Goal: Task Accomplishment & Management: Manage account settings

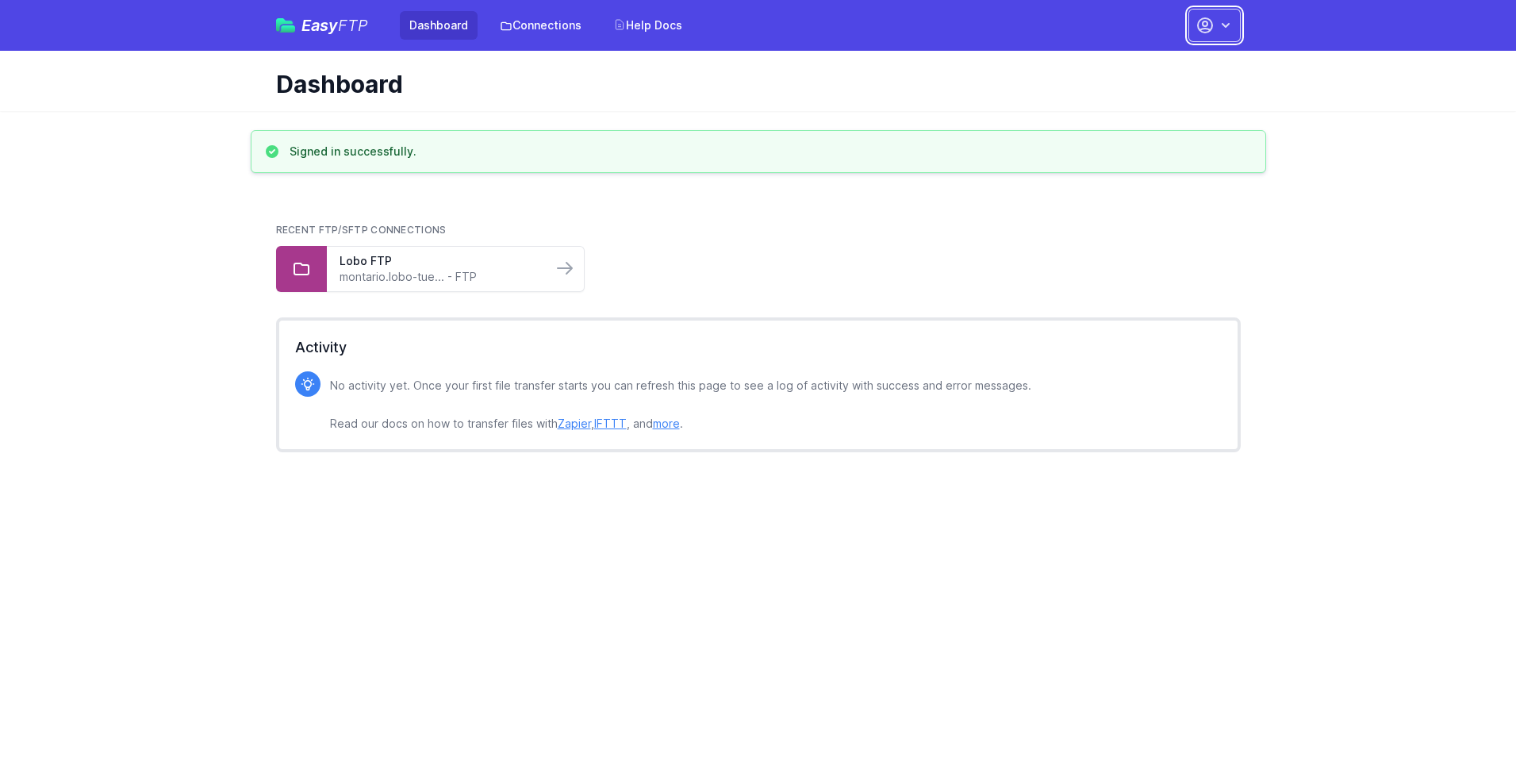
click at [1215, 25] on button "button" at bounding box center [1214, 25] width 52 height 33
click at [1165, 66] on link "Account Settings" at bounding box center [1165, 65] width 153 height 29
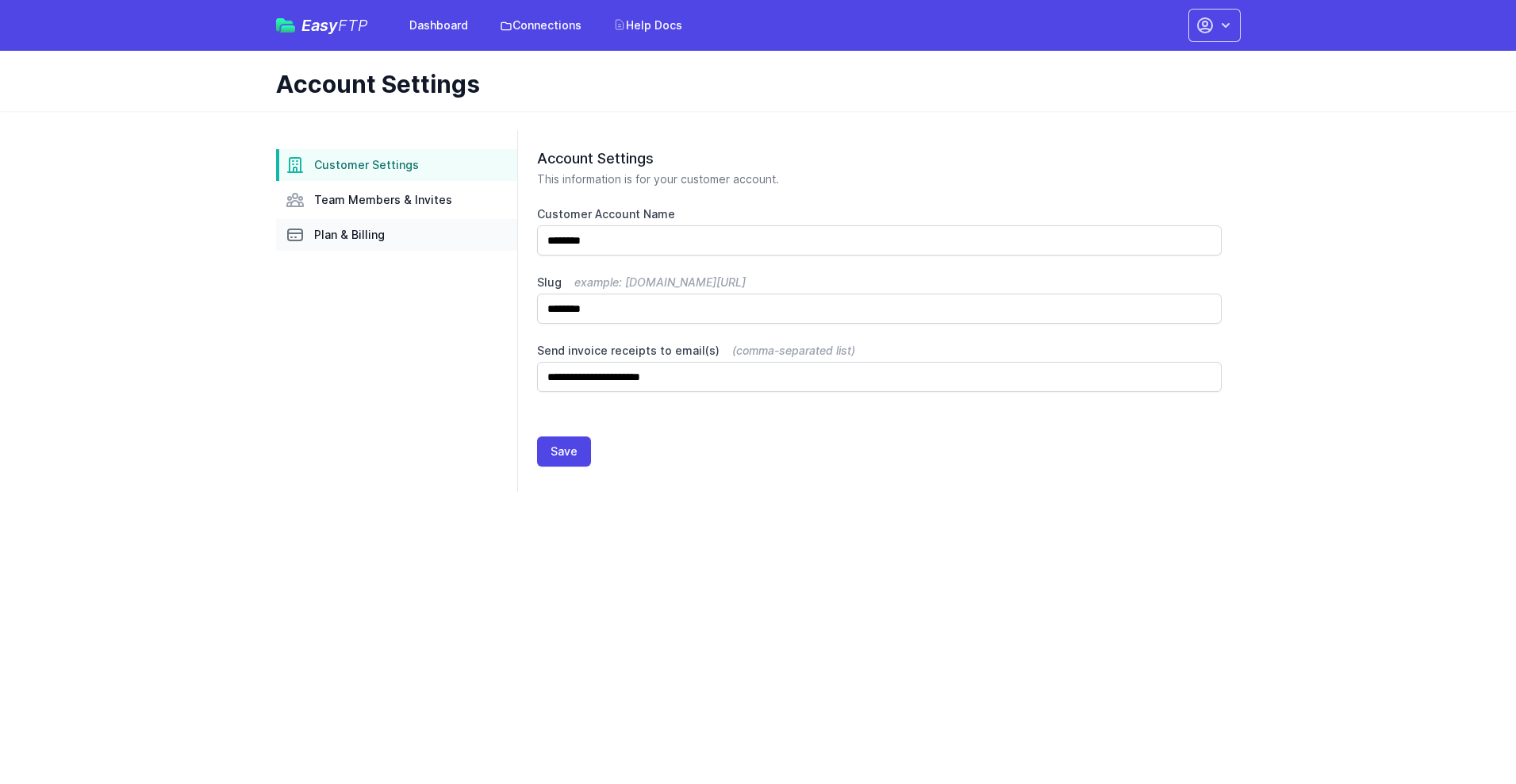
click at [396, 235] on link "Plan & Billing" at bounding box center [396, 234] width 241 height 32
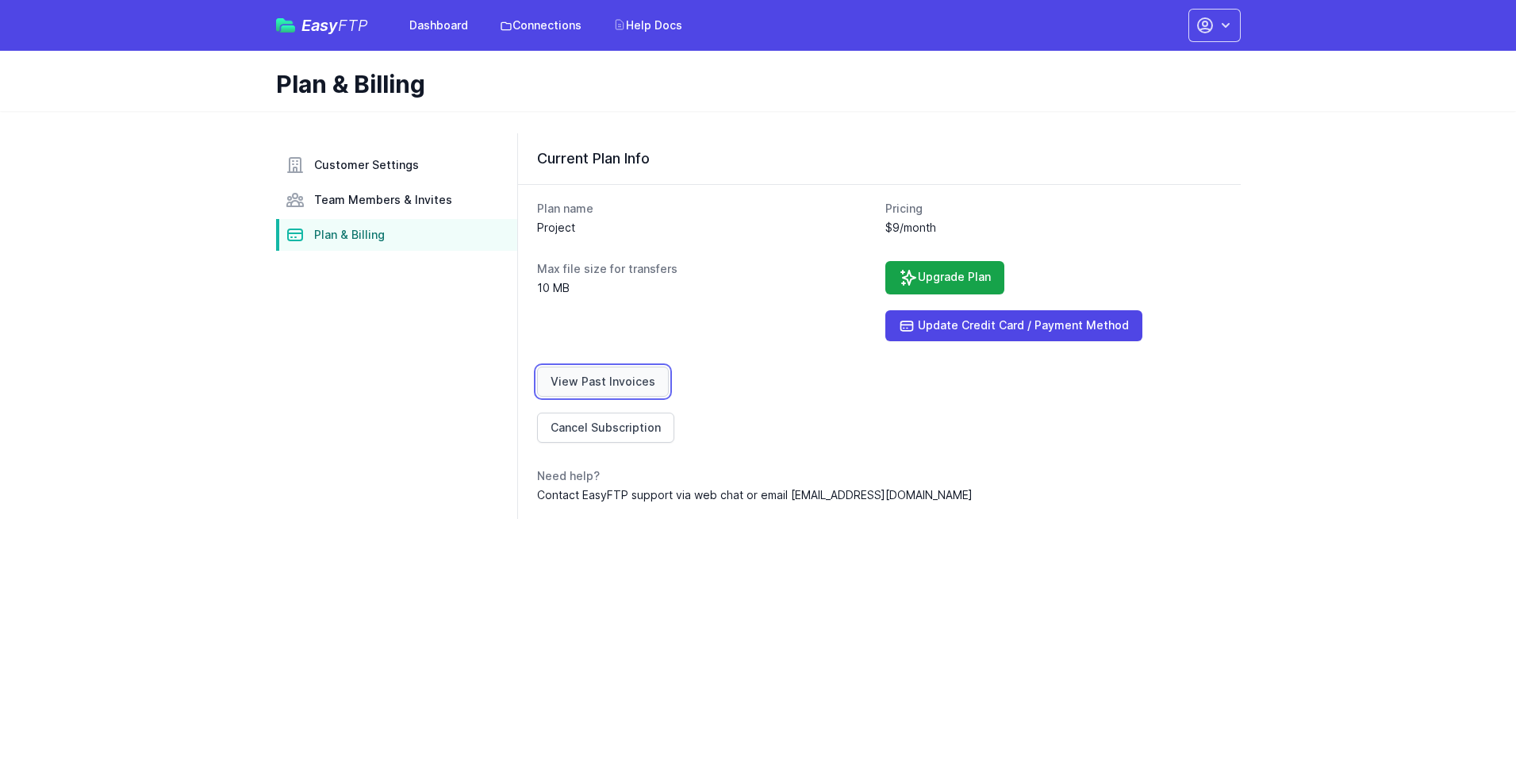
click at [600, 382] on link "View Past Invoices" at bounding box center [603, 382] width 132 height 30
